Goal: Ask a question: Seek information or help from site administrators or community

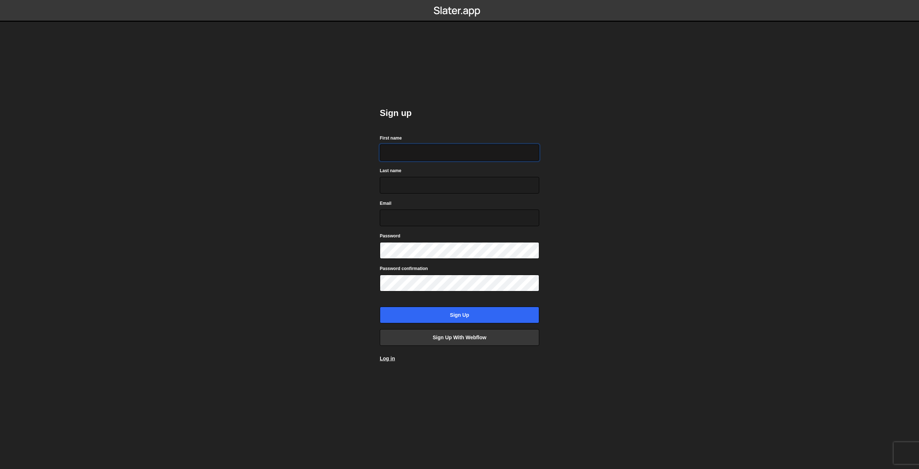
click at [439, 149] on input "First name" at bounding box center [459, 152] width 159 height 17
type input "Pavol"
type input "Grinvalsky"
type input "pavol@franzkaizen.com"
click at [438, 313] on input "Sign up" at bounding box center [459, 315] width 159 height 17
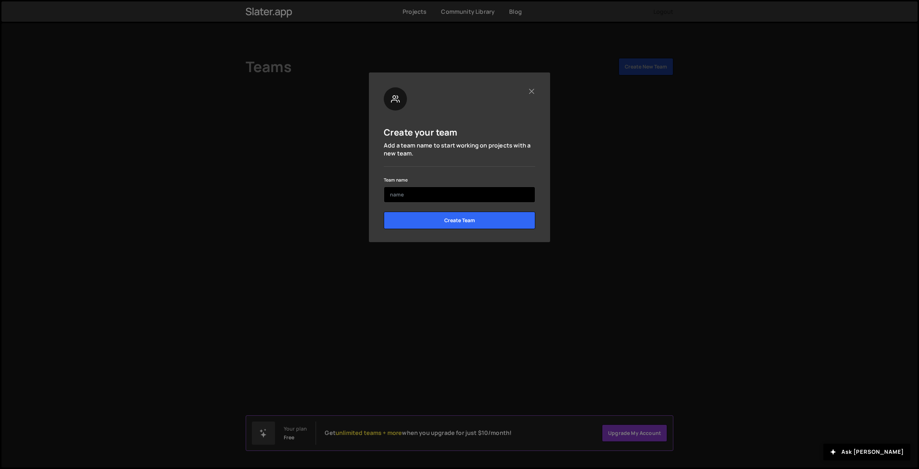
click at [412, 191] on input "text" at bounding box center [459, 195] width 151 height 16
type input "[PERSON_NAME]"
click at [438, 222] on input "Create Team" at bounding box center [459, 220] width 151 height 17
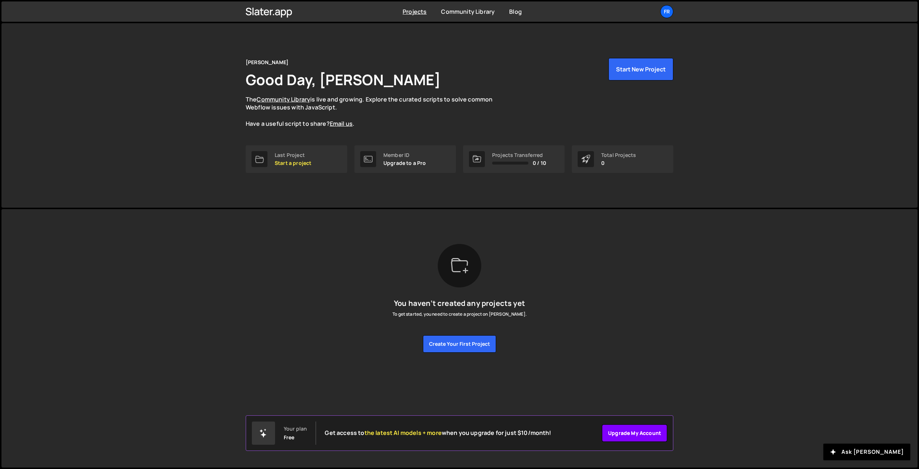
click at [637, 434] on link "Upgrade my account" at bounding box center [634, 432] width 65 height 17
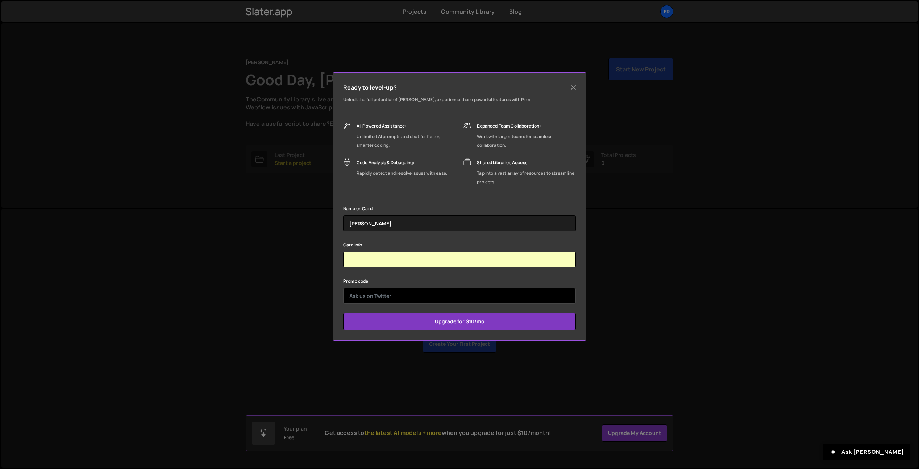
click at [440, 298] on input "text" at bounding box center [459, 296] width 233 height 16
click at [507, 330] on div "Ready to level-up? Unlock the full potential of Slater, experience these powerf…" at bounding box center [460, 206] width 254 height 268
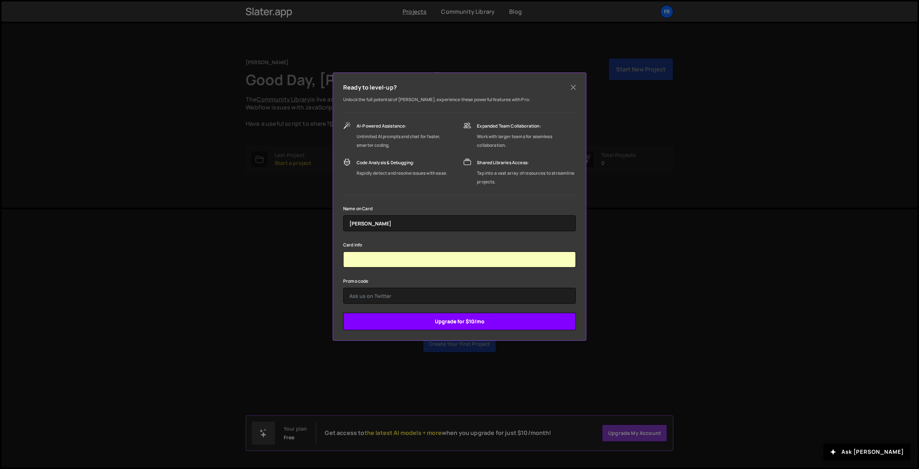
click at [500, 326] on input "Upgrade for $10/mo" at bounding box center [459, 321] width 233 height 17
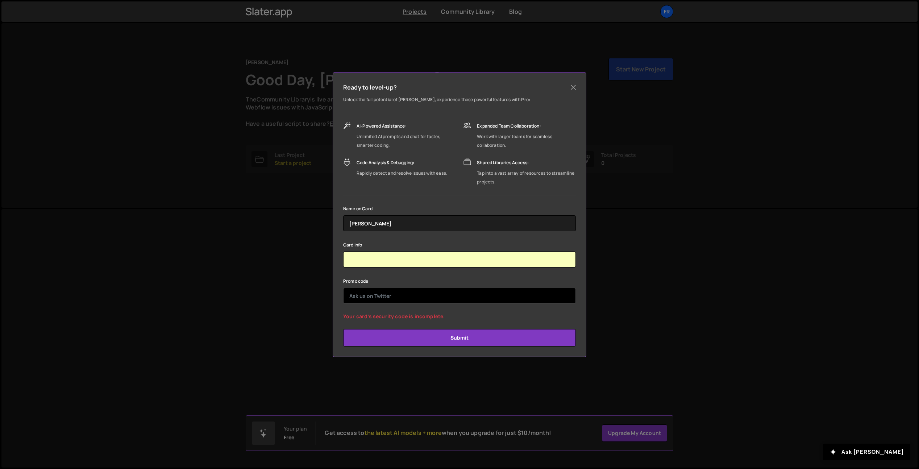
click at [419, 294] on input "text" at bounding box center [459, 296] width 233 height 16
click at [407, 273] on form "Name on Card Pavol Grinvalsky Card info Promo code Your card’s security code is…" at bounding box center [459, 275] width 233 height 142
click at [392, 300] on input "text" at bounding box center [459, 296] width 233 height 16
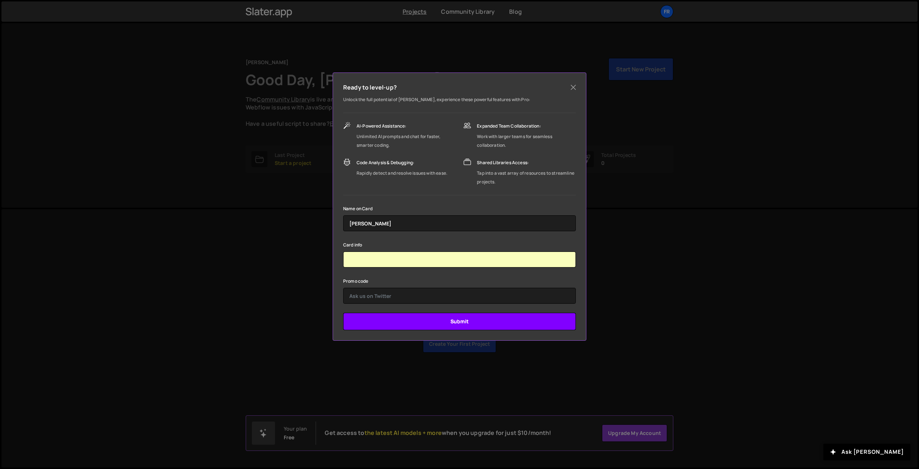
click at [510, 321] on input "Submit" at bounding box center [459, 321] width 233 height 17
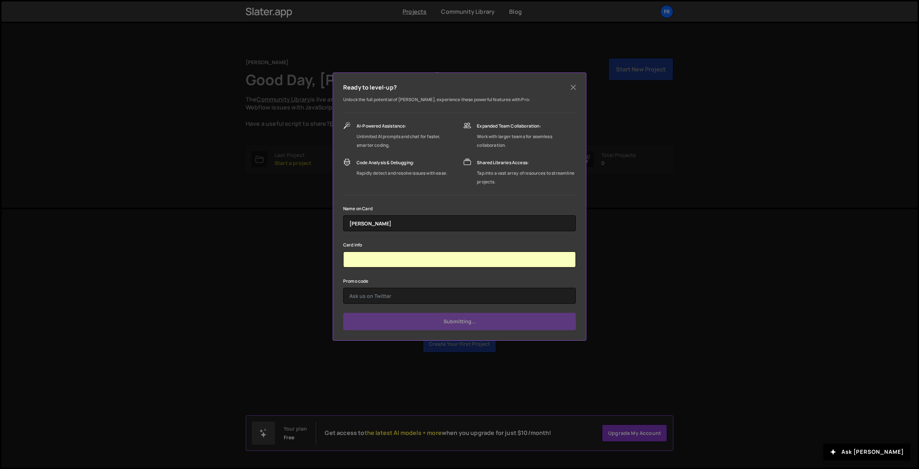
type input "Submit"
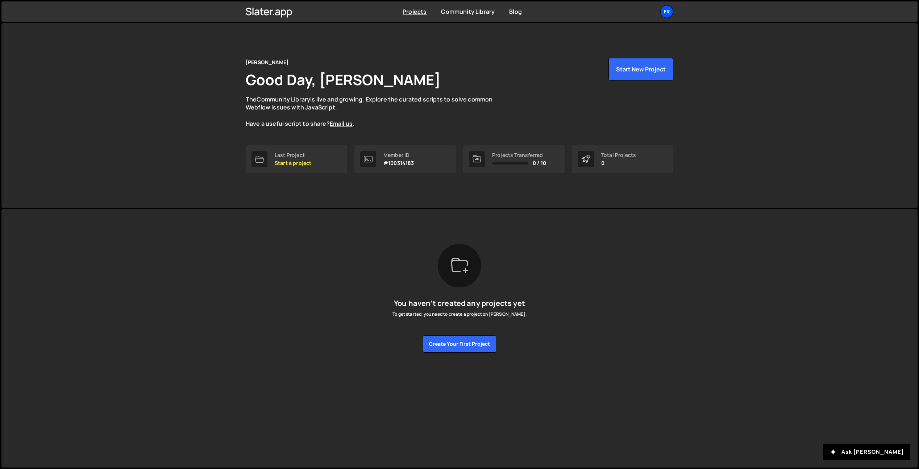
click at [670, 15] on div "Fr" at bounding box center [666, 11] width 13 height 13
click at [560, 39] on div "Franz Kaizen Good Day, Pavol Grinvalsky The Community Library is live and growi…" at bounding box center [459, 115] width 449 height 184
click at [670, 15] on div "Fr" at bounding box center [666, 11] width 13 height 13
click at [529, 196] on div "Franz Kaizen Good Day, Pavol Grinvalsky The Community Library is live and growi…" at bounding box center [459, 115] width 449 height 184
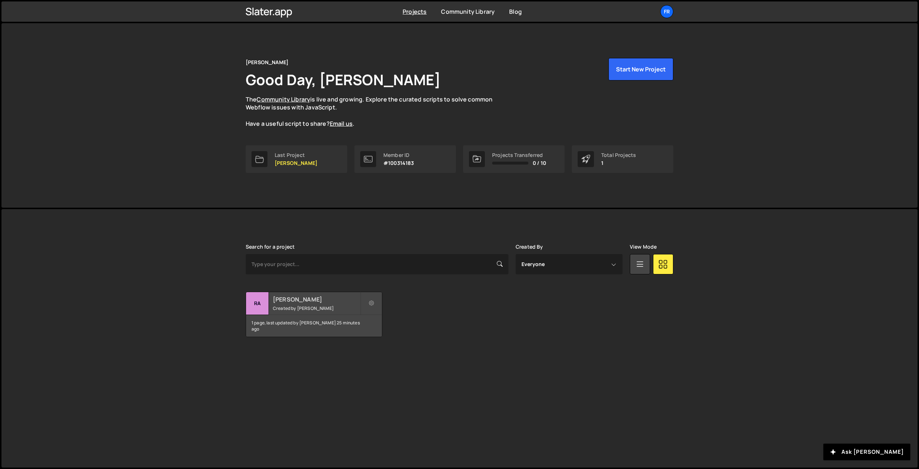
click at [307, 315] on div "1 page, last updated by [PERSON_NAME] 25 minutes ago" at bounding box center [314, 326] width 136 height 22
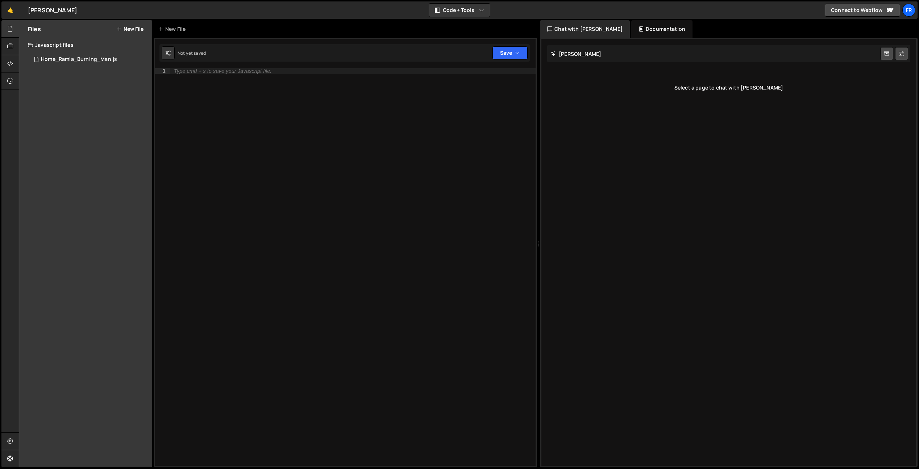
click at [574, 57] on div "Slater AI Start new chat" at bounding box center [728, 53] width 363 height 17
click at [578, 53] on h2 "Slater AI" at bounding box center [576, 53] width 50 height 7
click at [572, 32] on div "Chat with Slater AI" at bounding box center [585, 28] width 90 height 17
click at [51, 58] on div "Home_Ramla_Burning_Man.js" at bounding box center [79, 59] width 76 height 7
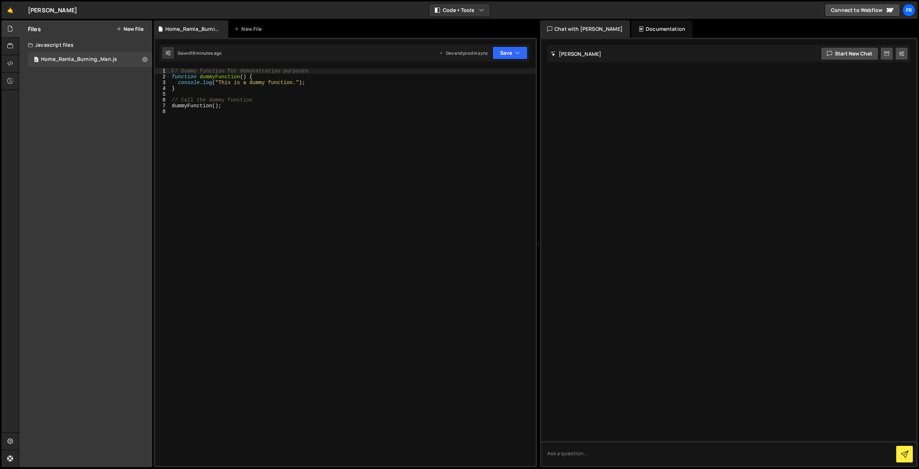
click at [566, 54] on h2 "Slater AI" at bounding box center [576, 53] width 50 height 7
click at [837, 54] on button "Start new chat" at bounding box center [850, 53] width 58 height 13
paste textarea "I am completely new...if I want to animate certain element in my project what i…"
type textarea "I am completely new...if I want to animate certain element in my project what i…"
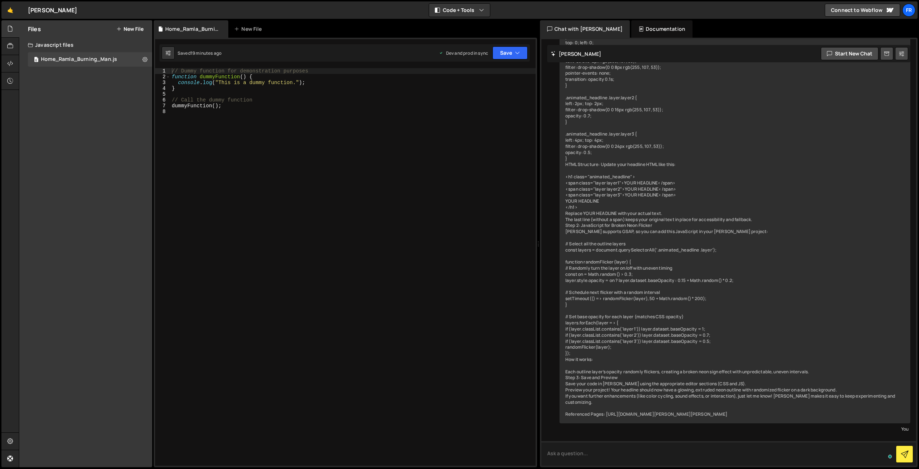
scroll to position [682, 0]
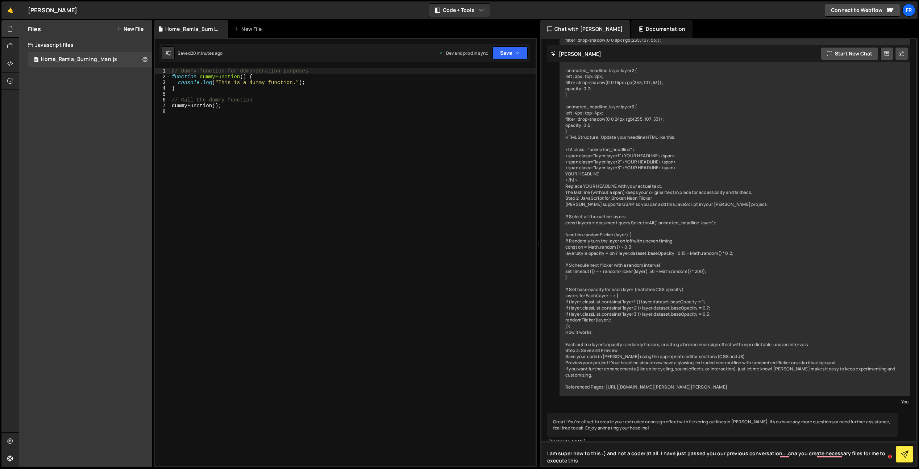
type textarea "I am super new to this :) and not a coder at all. I have just passed you our pr…"
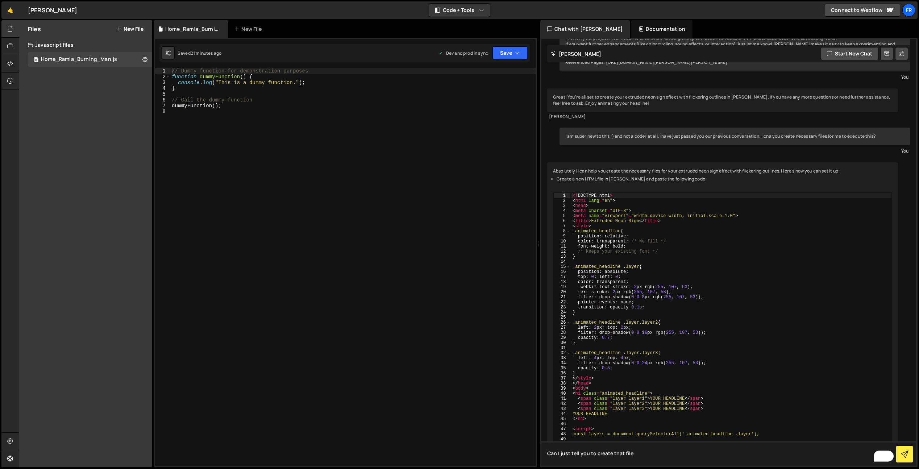
scroll to position [986, 0]
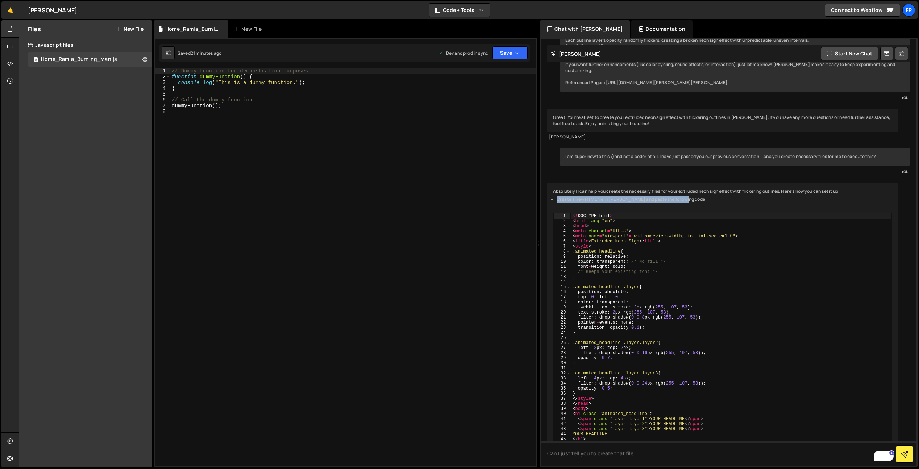
drag, startPoint x: 558, startPoint y: 199, endPoint x: 685, endPoint y: 200, distance: 126.9
click at [686, 200] on li "Create a new HTML file in Slater and paste the following code:" at bounding box center [725, 199] width 336 height 6
copy li "Create a new HTML file in Slater and paste the following code"
click at [666, 460] on textarea "Can I just tell you to create that file" at bounding box center [728, 453] width 375 height 25
paste textarea "Create a new HTML file in Slater and paste the following code"
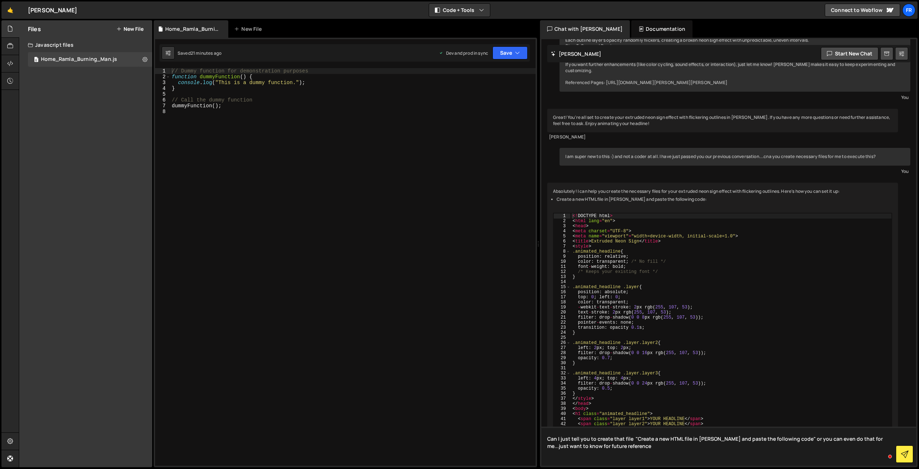
paste textarea "Create a new HTML file in Slater and paste the following code"
drag, startPoint x: 691, startPoint y: 461, endPoint x: 534, endPoint y: 456, distance: 156.6
click at [535, 456] on div "Files New File Javascript files 0 Home_Ramla_Burning_Man.js 0 CSS files Copy sh…" at bounding box center [469, 243] width 900 height 447
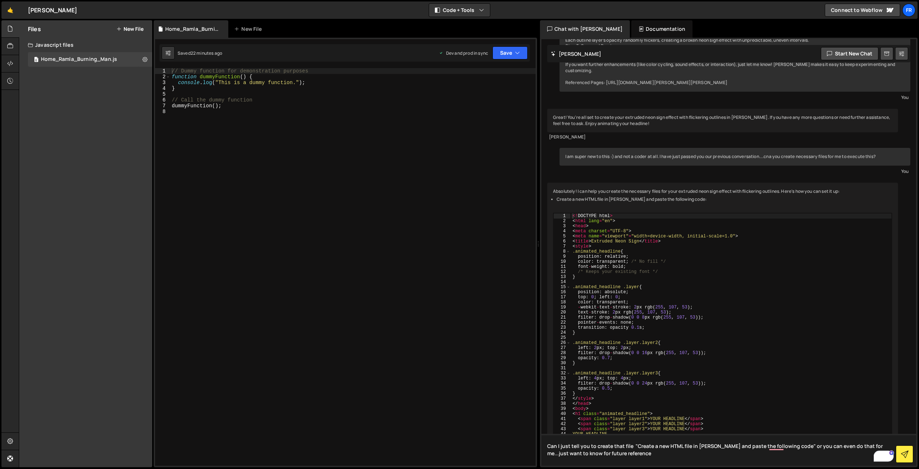
type textarea "Can I just tell you to create that file "Create a new HTML file in Slater and p…"
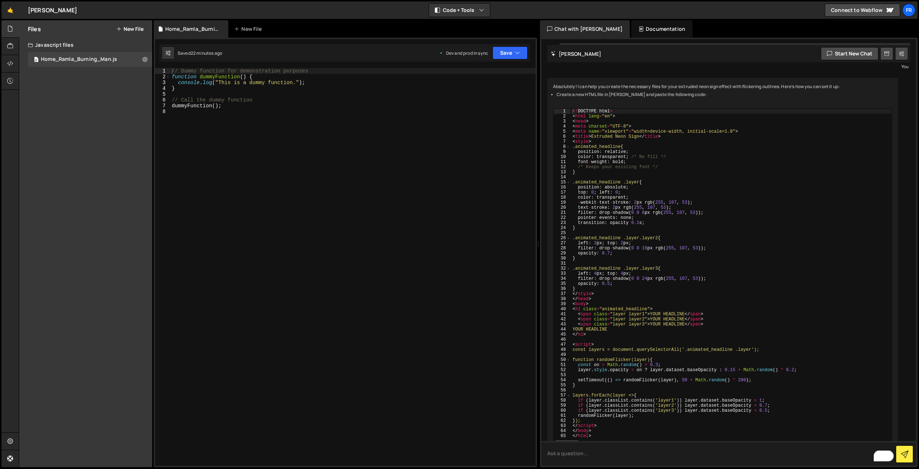
scroll to position [1125, 0]
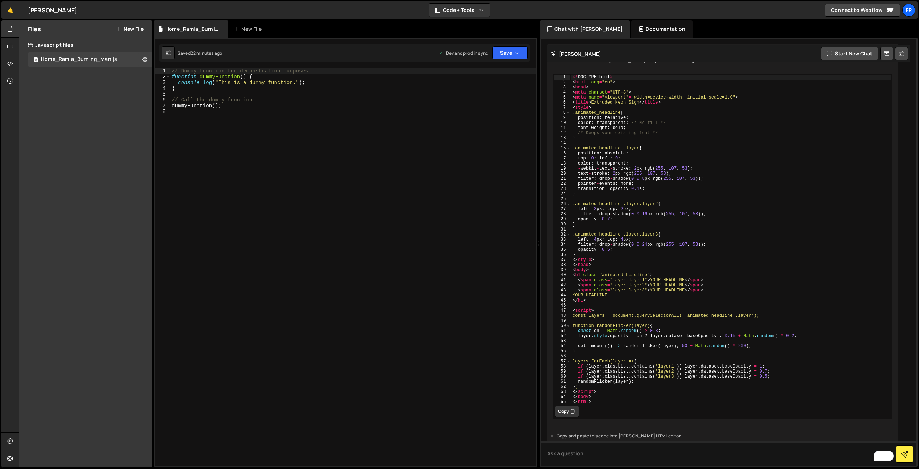
click at [563, 412] on button "Copy" at bounding box center [567, 412] width 24 height 12
click at [129, 28] on button "New File" at bounding box center [129, 29] width 27 height 6
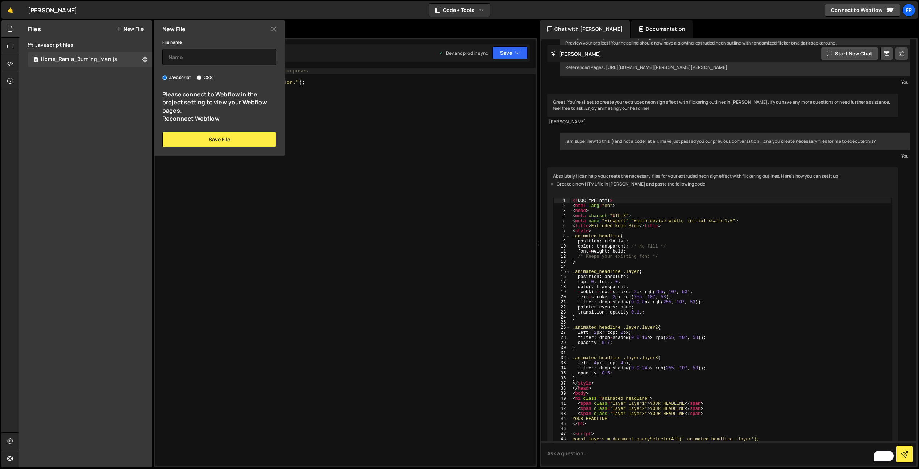
scroll to position [987, 0]
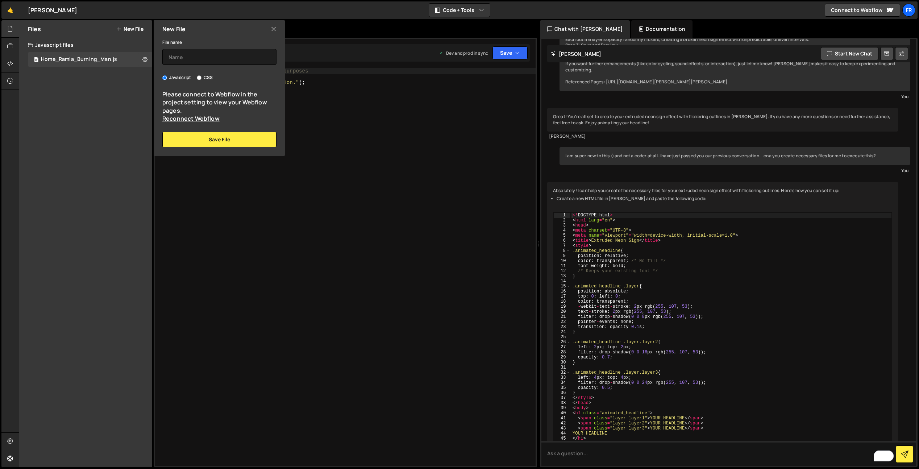
click at [435, 140] on div "// Dummy function for demonstration purposes function dummyFunction ( ) { conso…" at bounding box center [352, 272] width 365 height 409
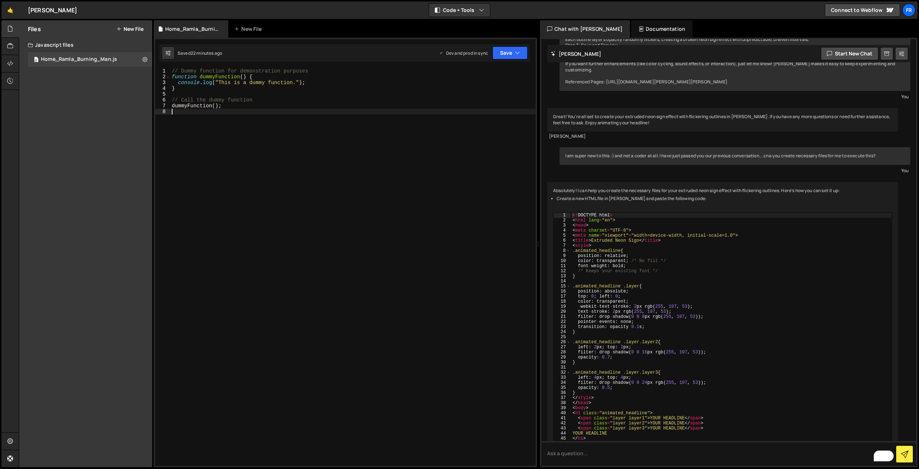
click at [114, 29] on div "Files New File" at bounding box center [85, 28] width 133 height 17
click at [118, 29] on icon at bounding box center [118, 29] width 5 height 6
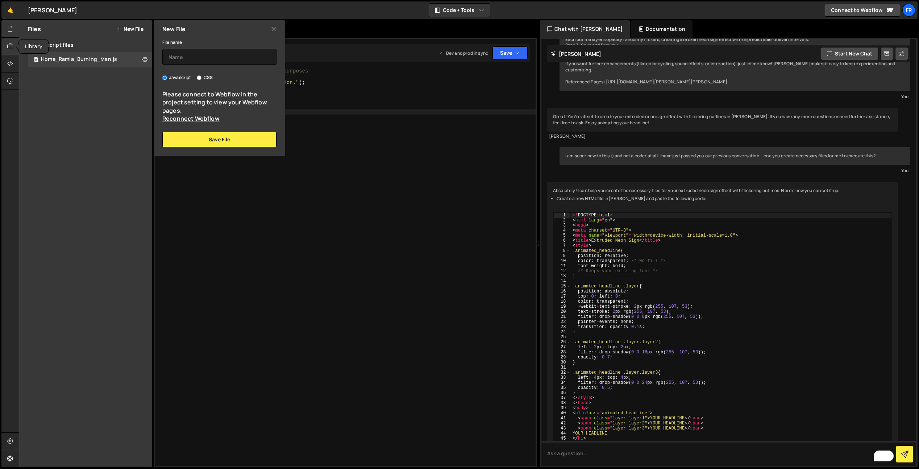
click at [11, 46] on icon at bounding box center [10, 46] width 6 height 8
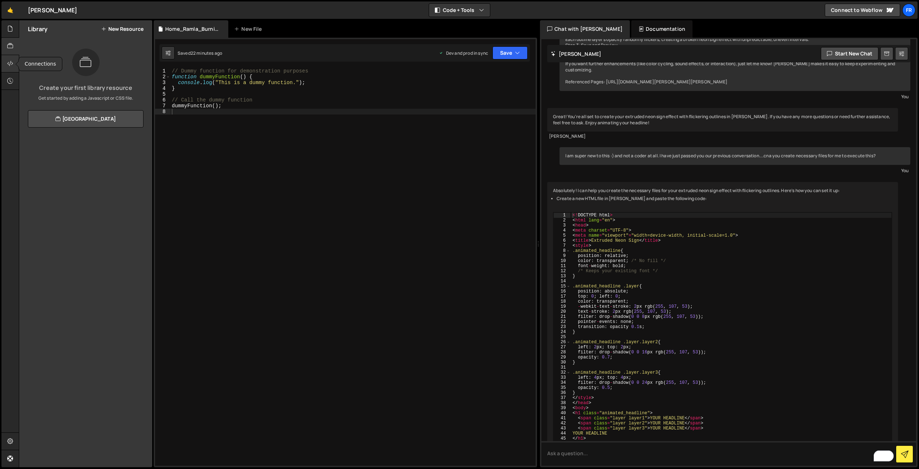
click at [7, 67] on div at bounding box center [10, 63] width 18 height 17
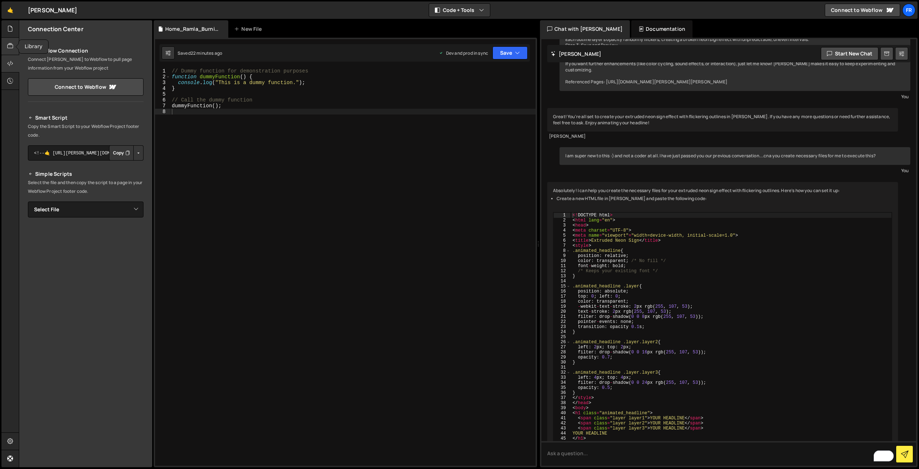
click at [12, 45] on icon at bounding box center [10, 46] width 6 height 8
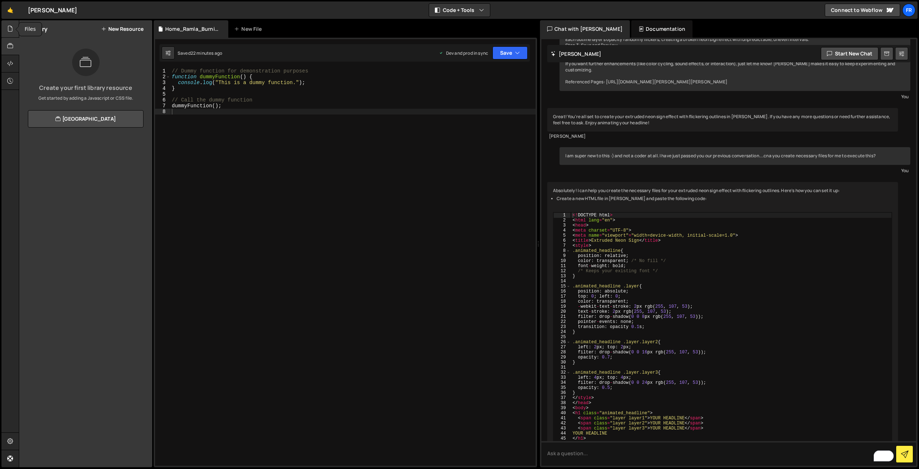
click at [14, 29] on div at bounding box center [10, 28] width 18 height 17
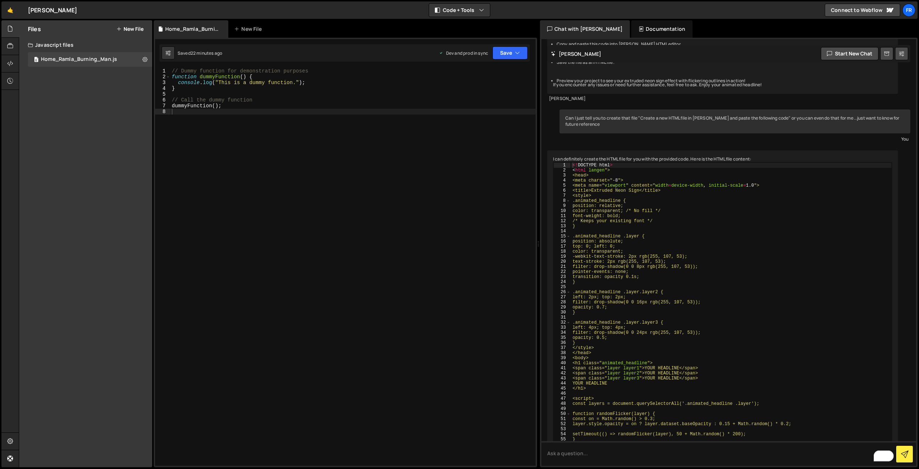
scroll to position [1517, 0]
